Goal: Feedback & Contribution: Submit feedback/report problem

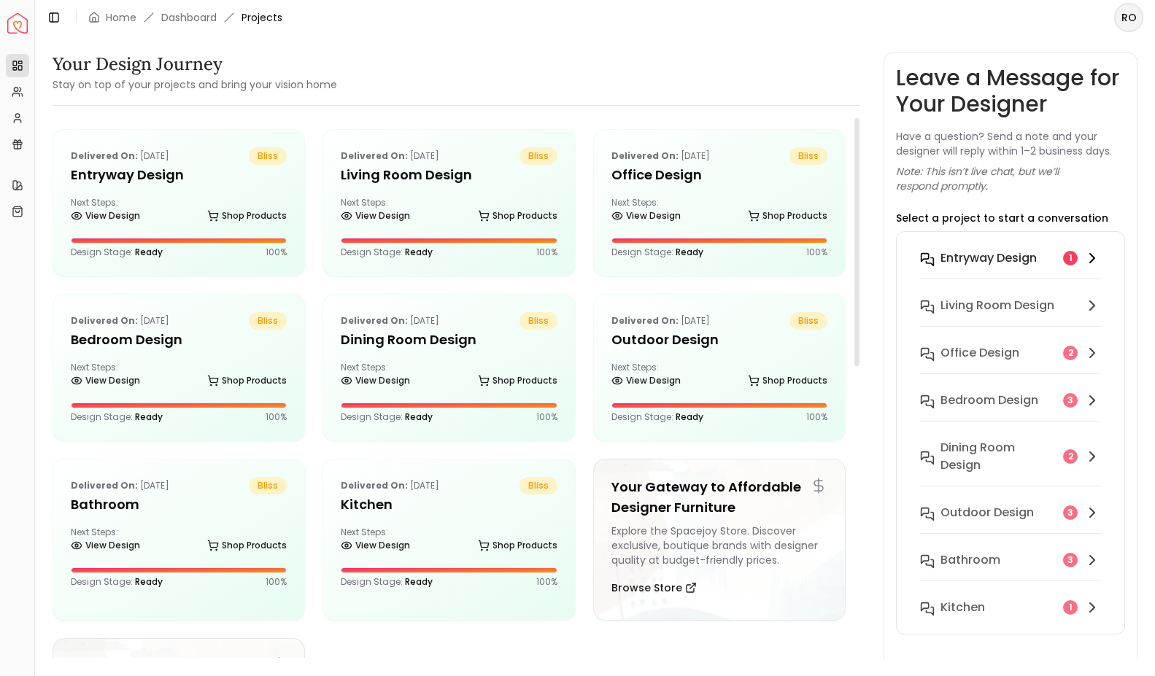
click at [996, 249] on h6 "entryway design" at bounding box center [988, 258] width 96 height 18
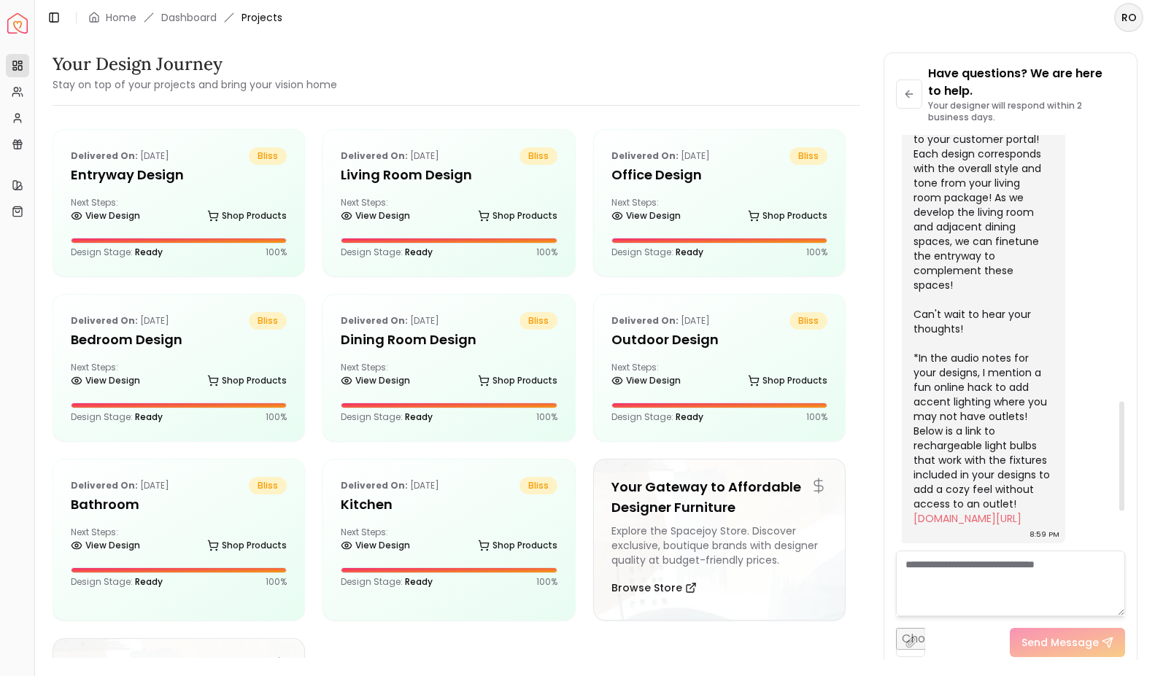
scroll to position [1154, 0]
click at [951, 575] on textarea at bounding box center [1010, 584] width 229 height 66
click at [183, 179] on h5 "entryway design" at bounding box center [179, 175] width 216 height 20
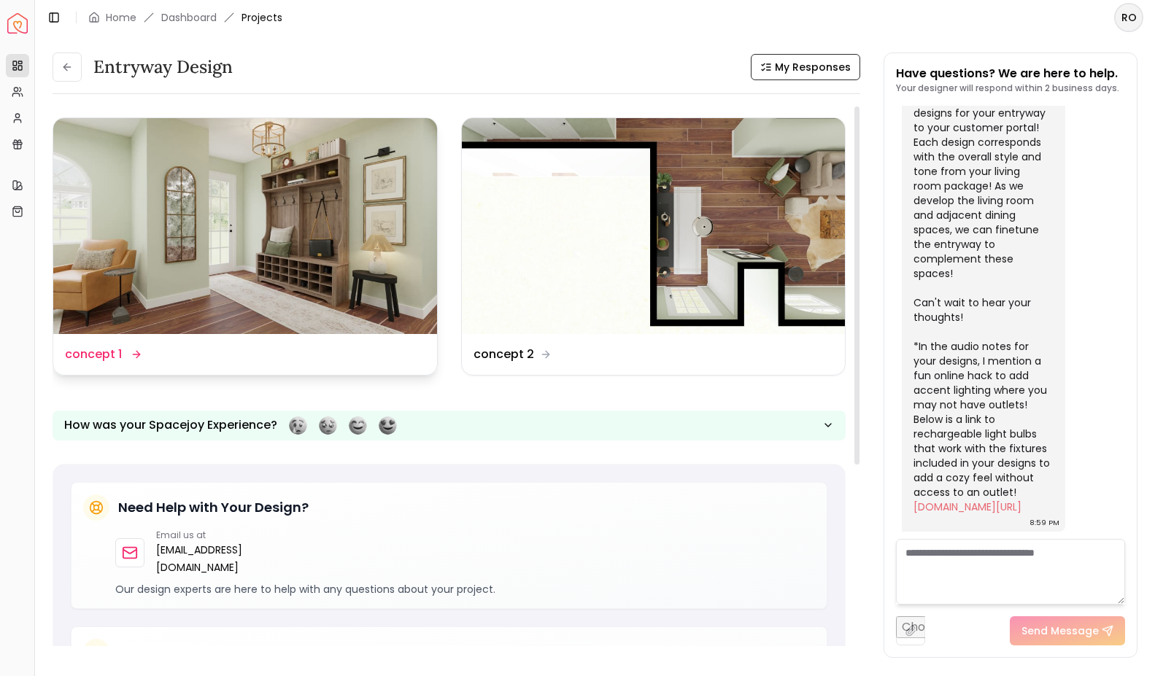
click at [272, 322] on img at bounding box center [245, 226] width 384 height 216
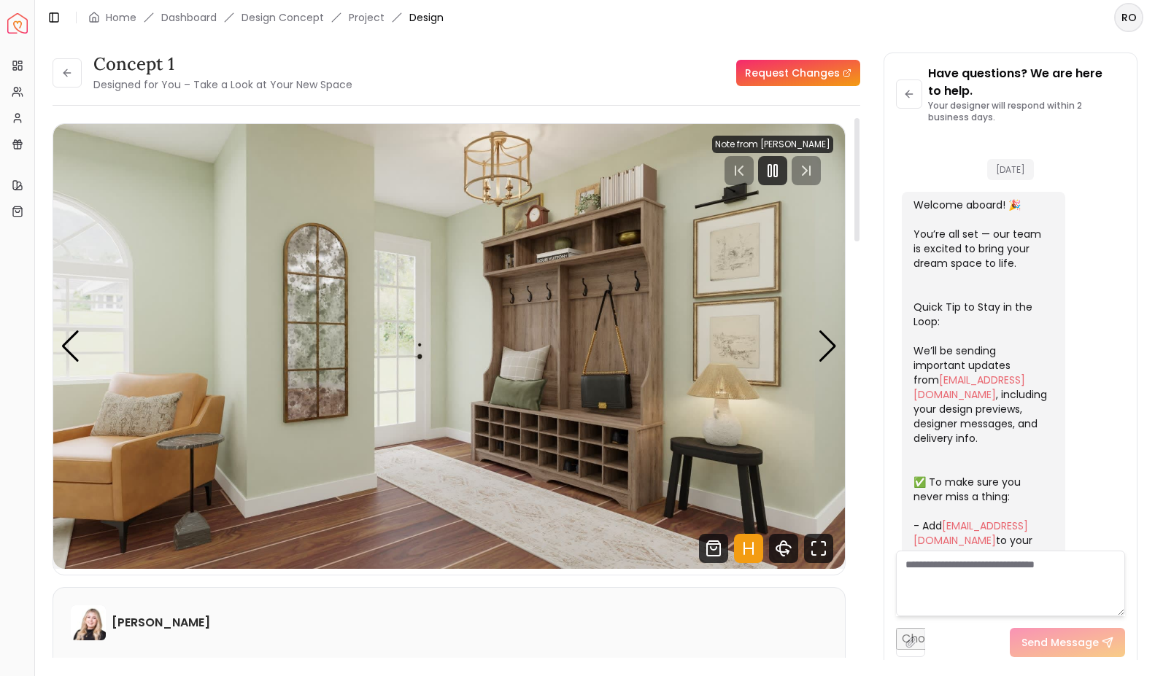
scroll to position [1133, 0]
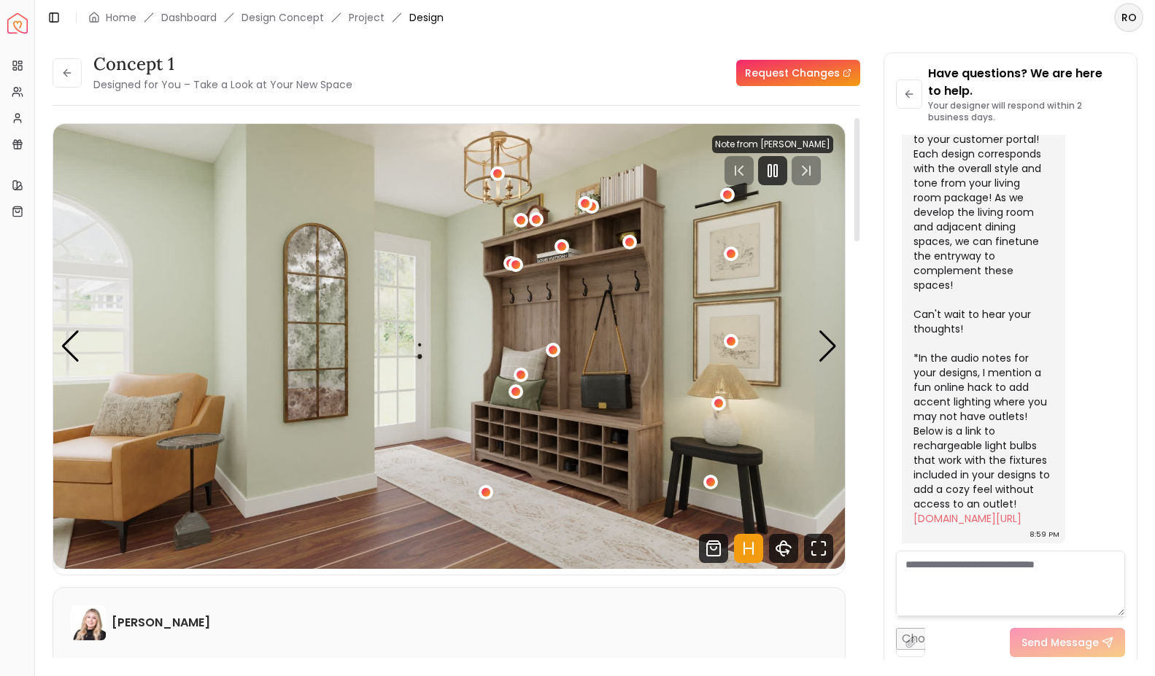
click at [478, 354] on img "1 / 4" at bounding box center [448, 346] width 791 height 445
click at [783, 57] on div "concept 1 Designed for You – Take a Look at Your New Space Request Changes" at bounding box center [456, 73] width 807 height 41
click at [783, 76] on link "Request Changes" at bounding box center [798, 73] width 124 height 26
click at [786, 175] on div at bounding box center [772, 170] width 29 height 29
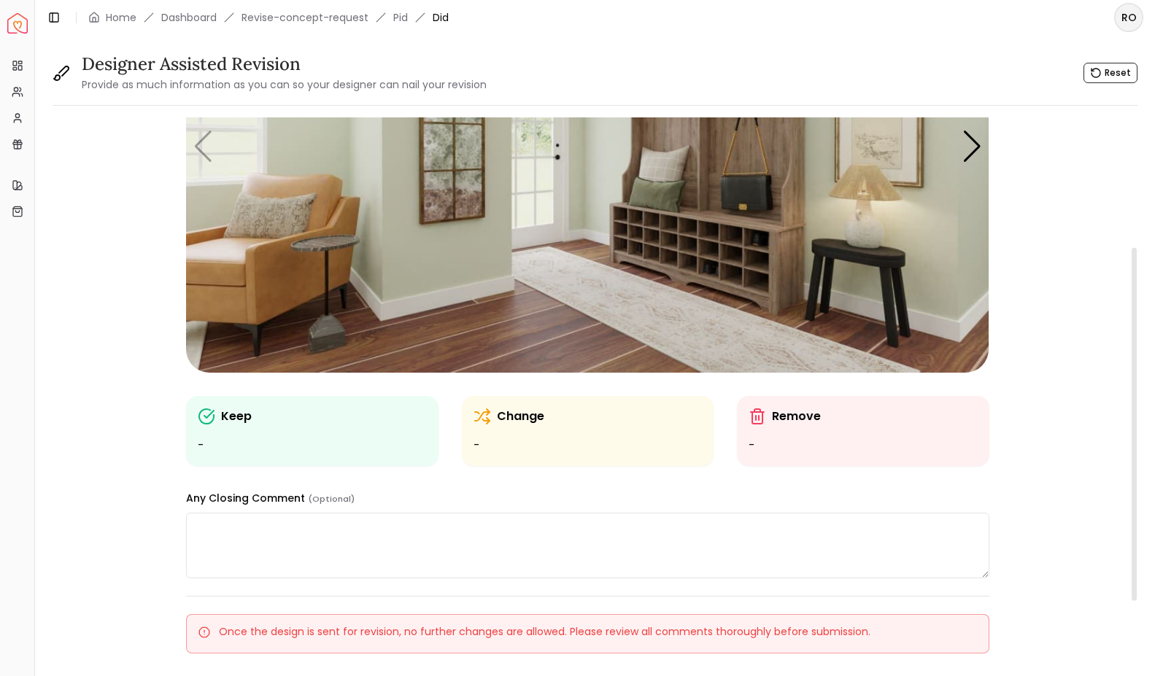
scroll to position [216, 0]
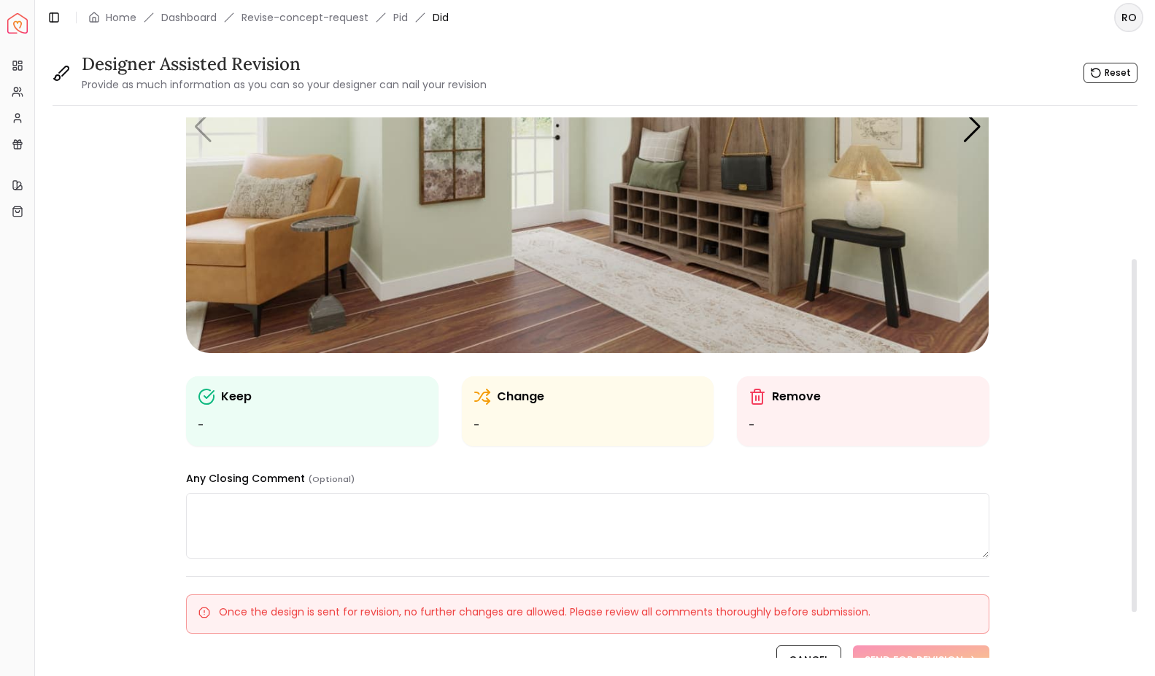
click at [443, 516] on textarea at bounding box center [587, 526] width 802 height 66
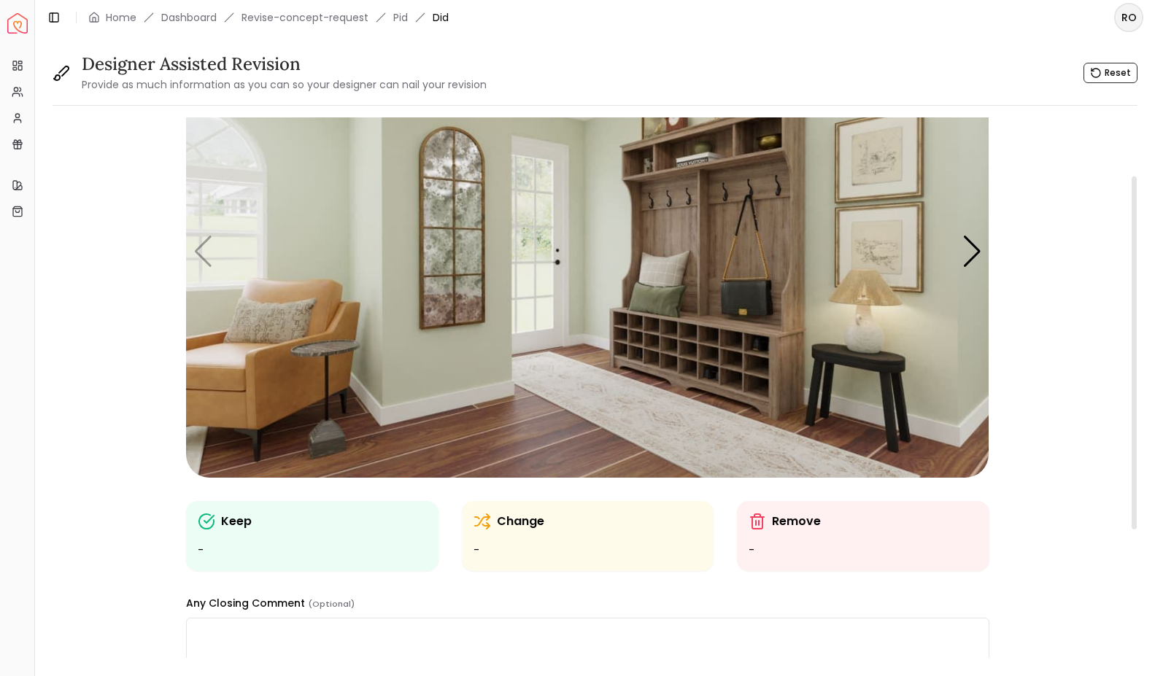
scroll to position [84, 0]
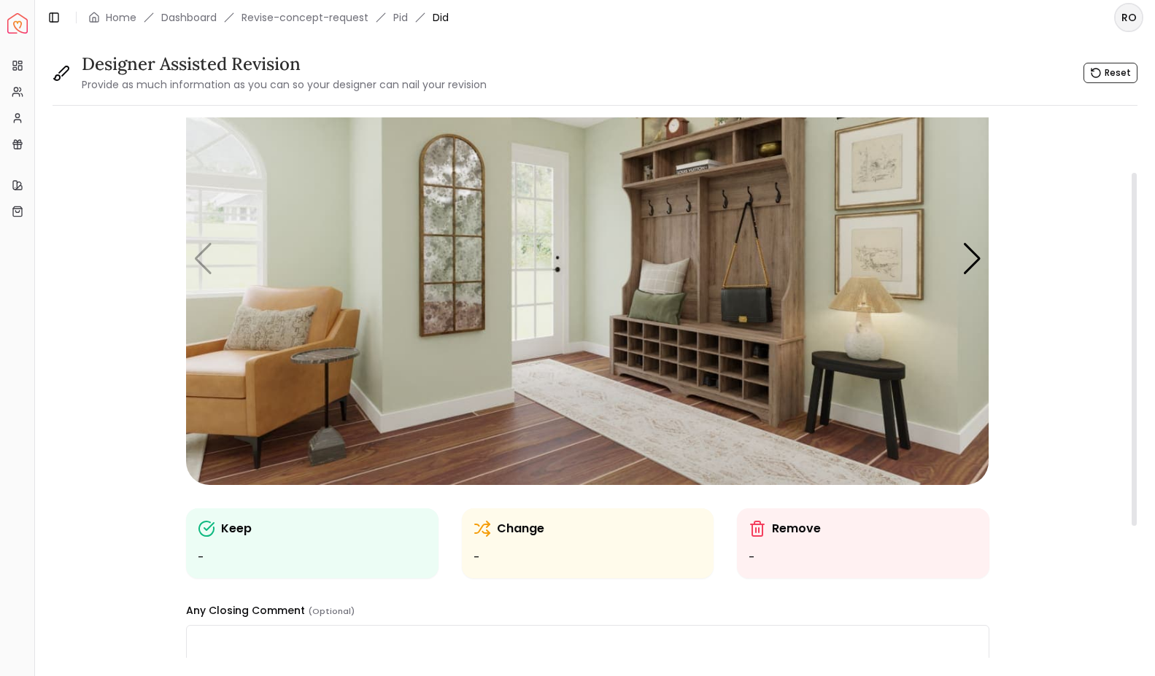
click at [225, 540] on div "Keep -" at bounding box center [312, 543] width 228 height 47
click at [464, 272] on img "1 / 4" at bounding box center [587, 259] width 802 height 451
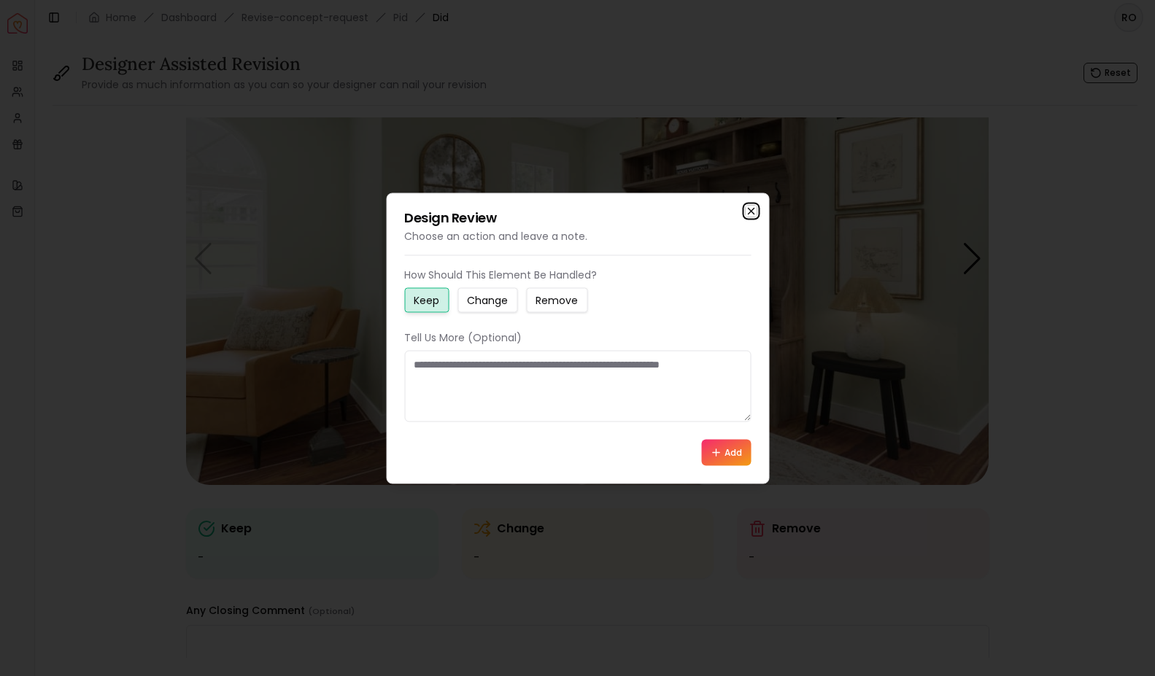
click at [747, 210] on icon "button" at bounding box center [751, 211] width 12 height 12
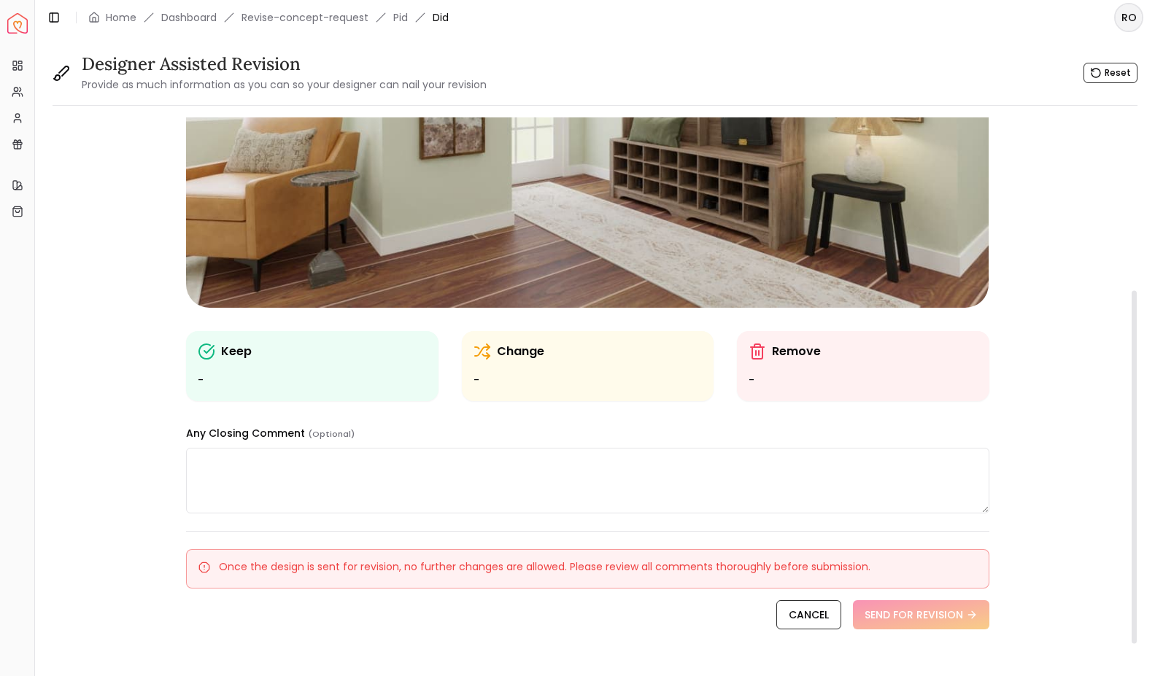
scroll to position [285, 0]
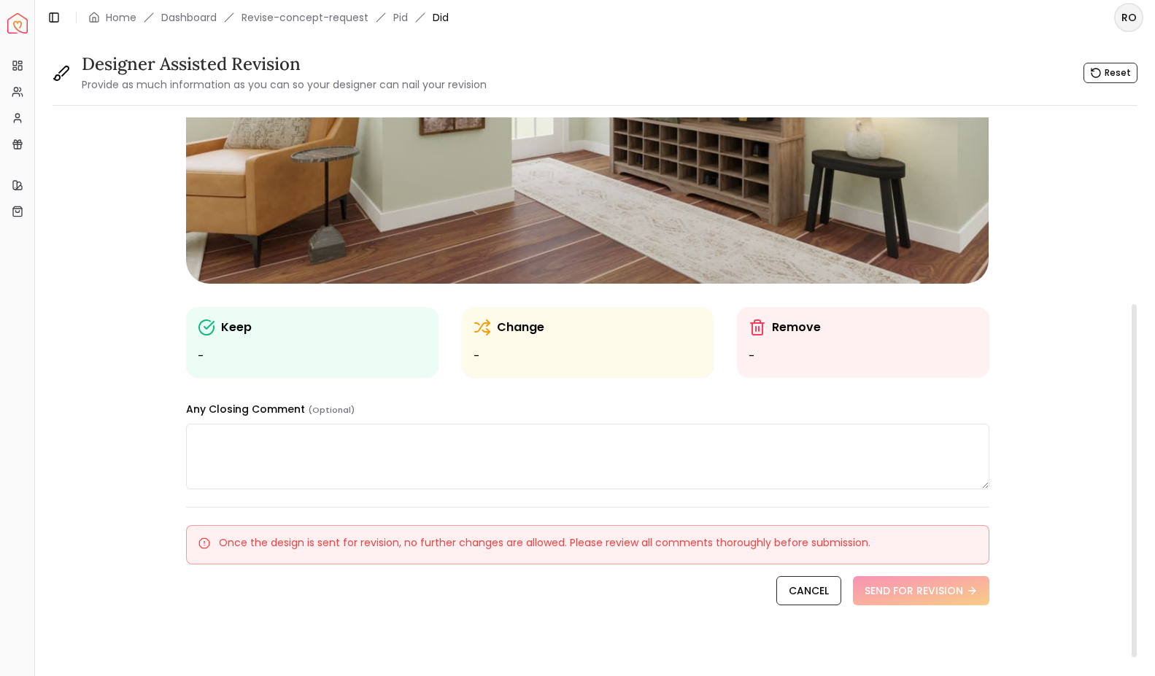
click at [414, 446] on textarea at bounding box center [587, 457] width 802 height 66
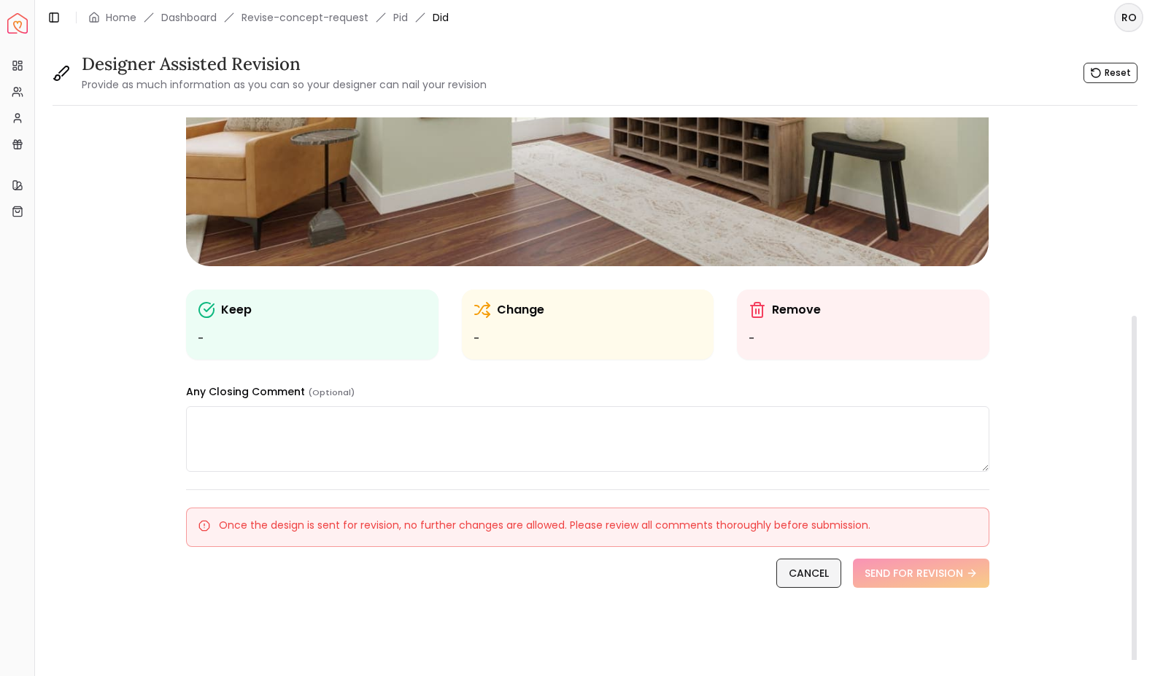
click at [815, 578] on link "CANCEL" at bounding box center [808, 573] width 65 height 29
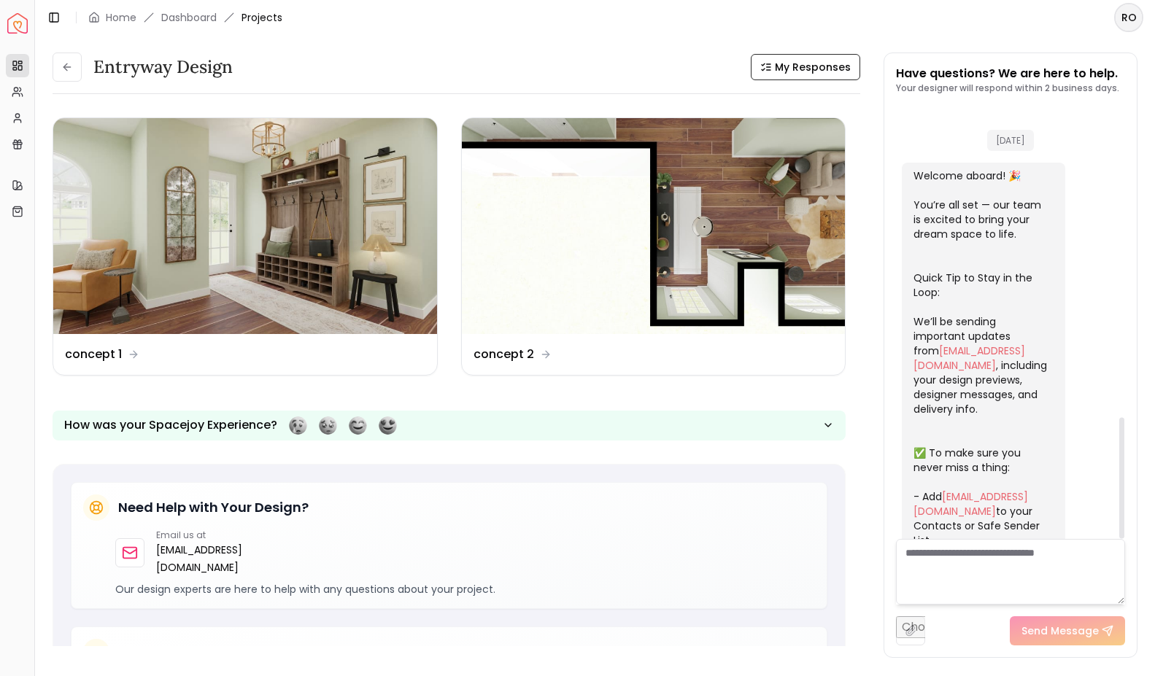
scroll to position [1116, 0]
